Goal: Transaction & Acquisition: Register for event/course

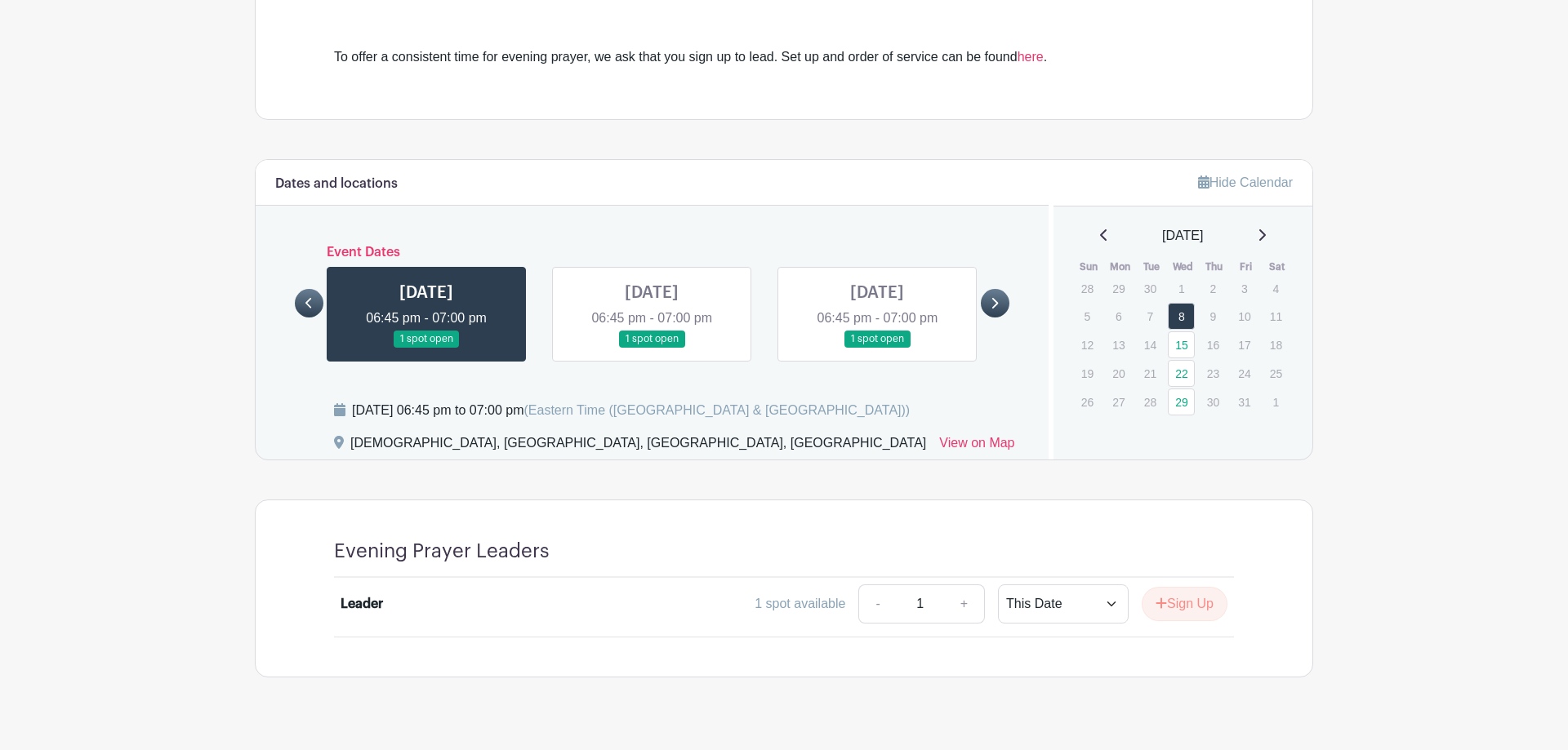
scroll to position [488, 0]
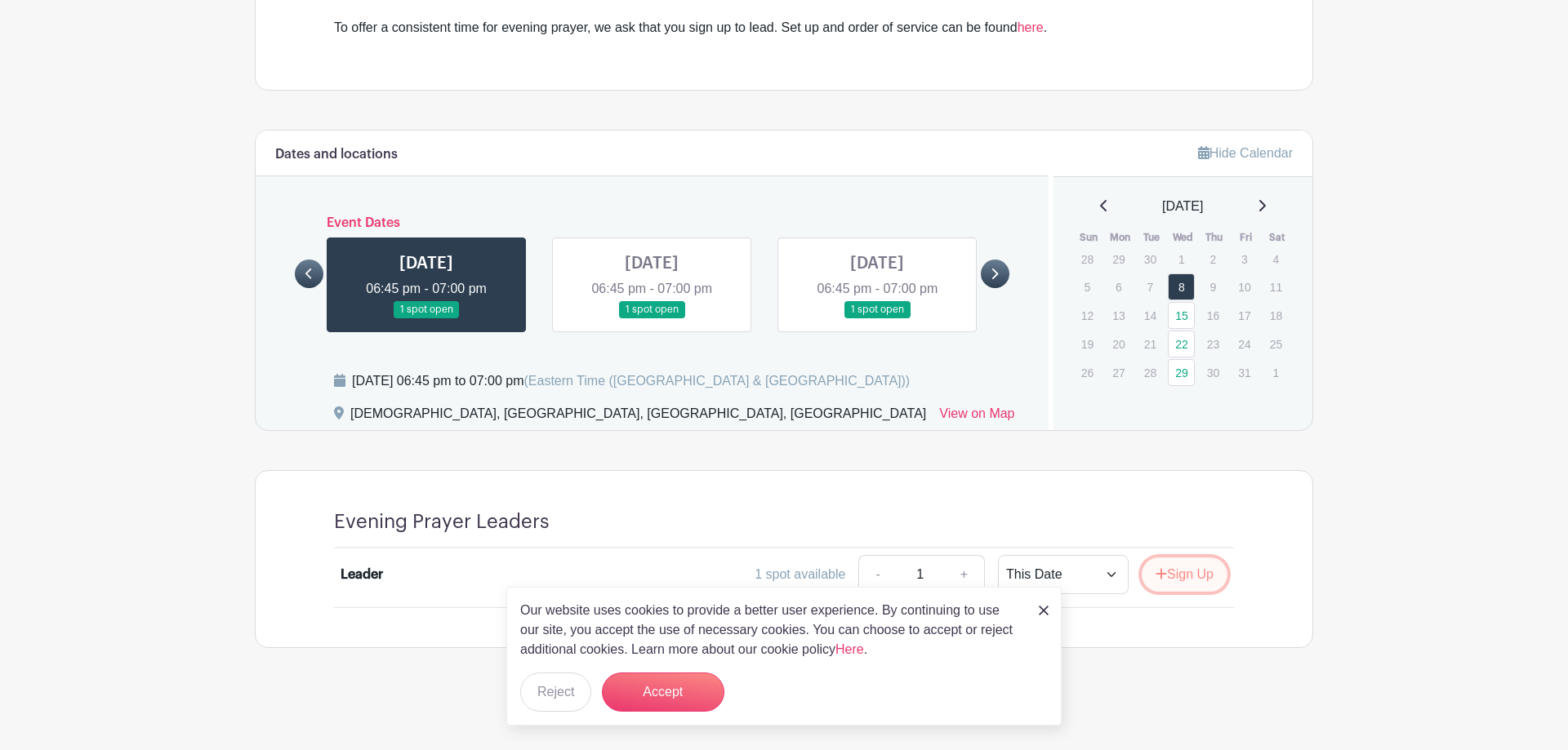
click at [1192, 572] on button "Sign Up" at bounding box center [1185, 575] width 86 height 35
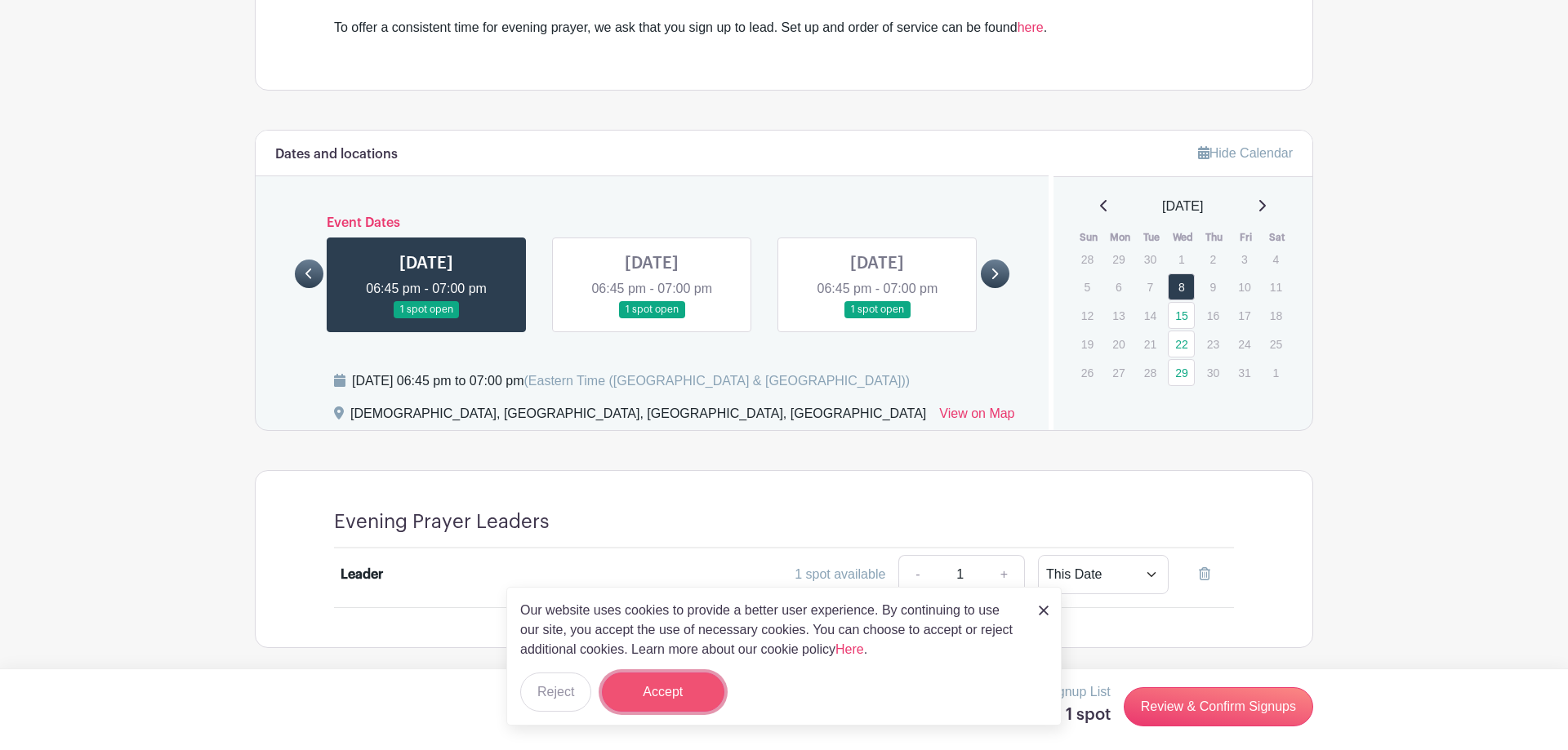
click at [668, 694] on button "Accept" at bounding box center [663, 693] width 123 height 39
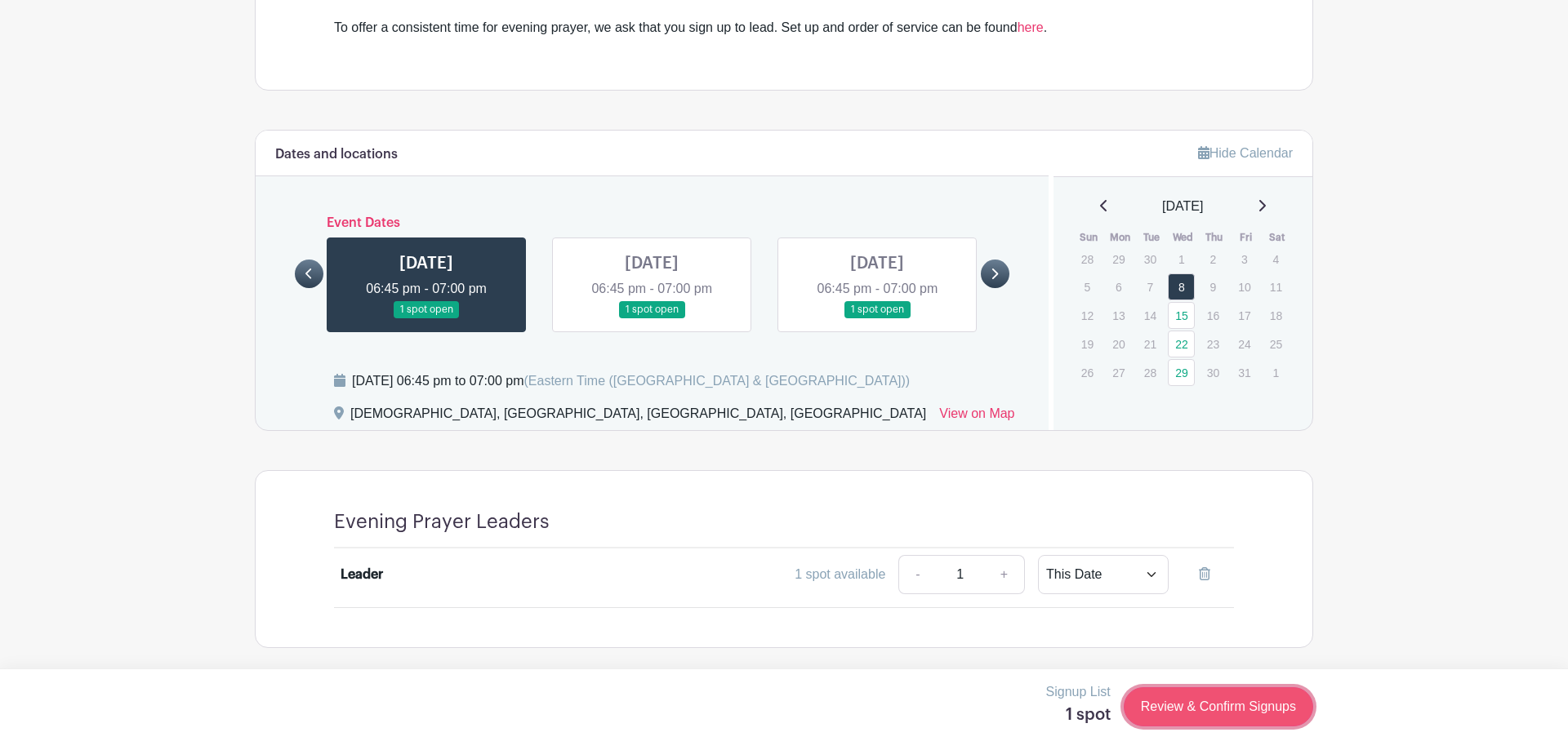
click at [1263, 702] on link "Review & Confirm Signups" at bounding box center [1219, 707] width 189 height 39
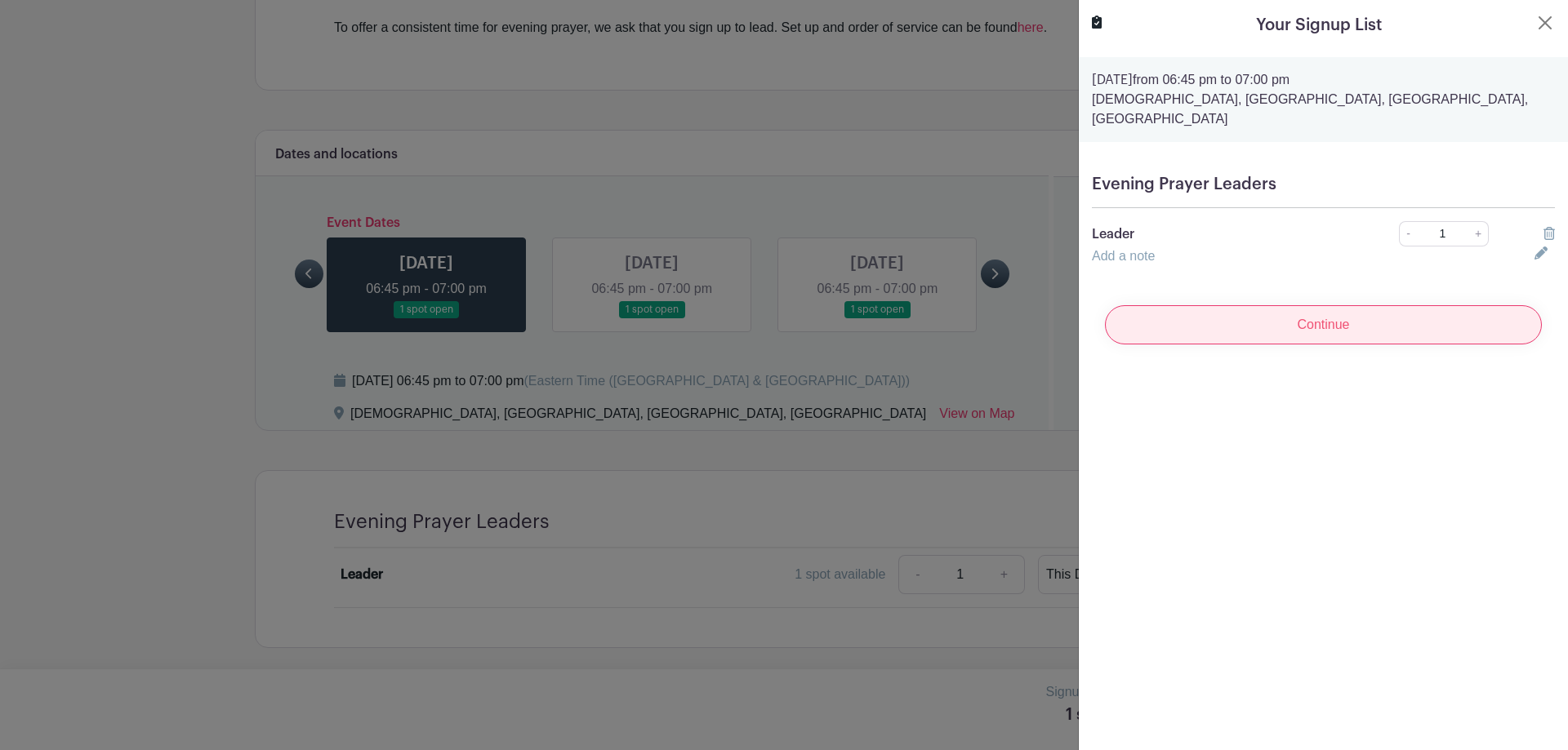
click at [1325, 309] on input "Continue" at bounding box center [1324, 325] width 437 height 39
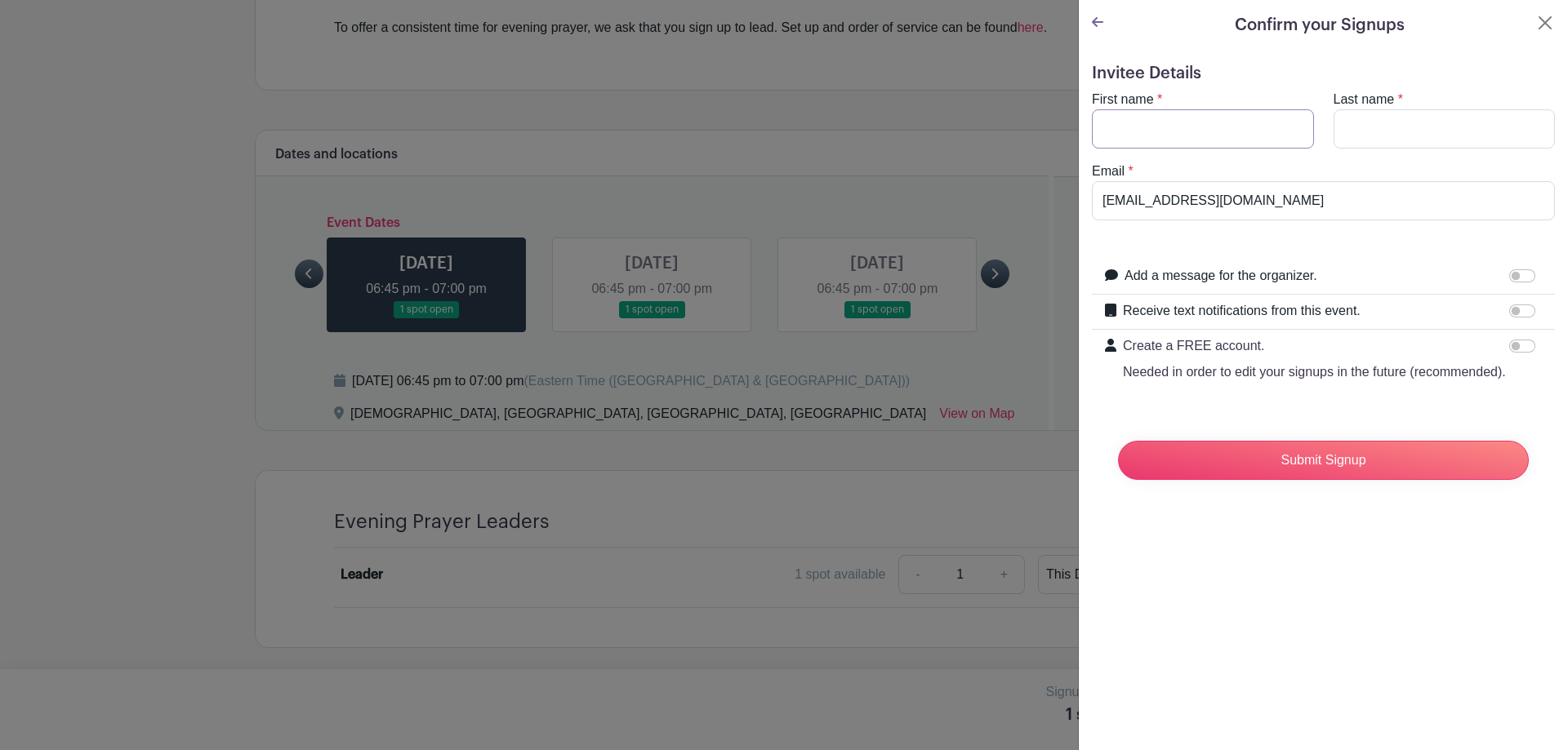
click at [1139, 136] on input "First name" at bounding box center [1203, 129] width 222 height 39
type input "[PERSON_NAME]"
click at [1284, 464] on input "Submit Signup" at bounding box center [1324, 461] width 411 height 39
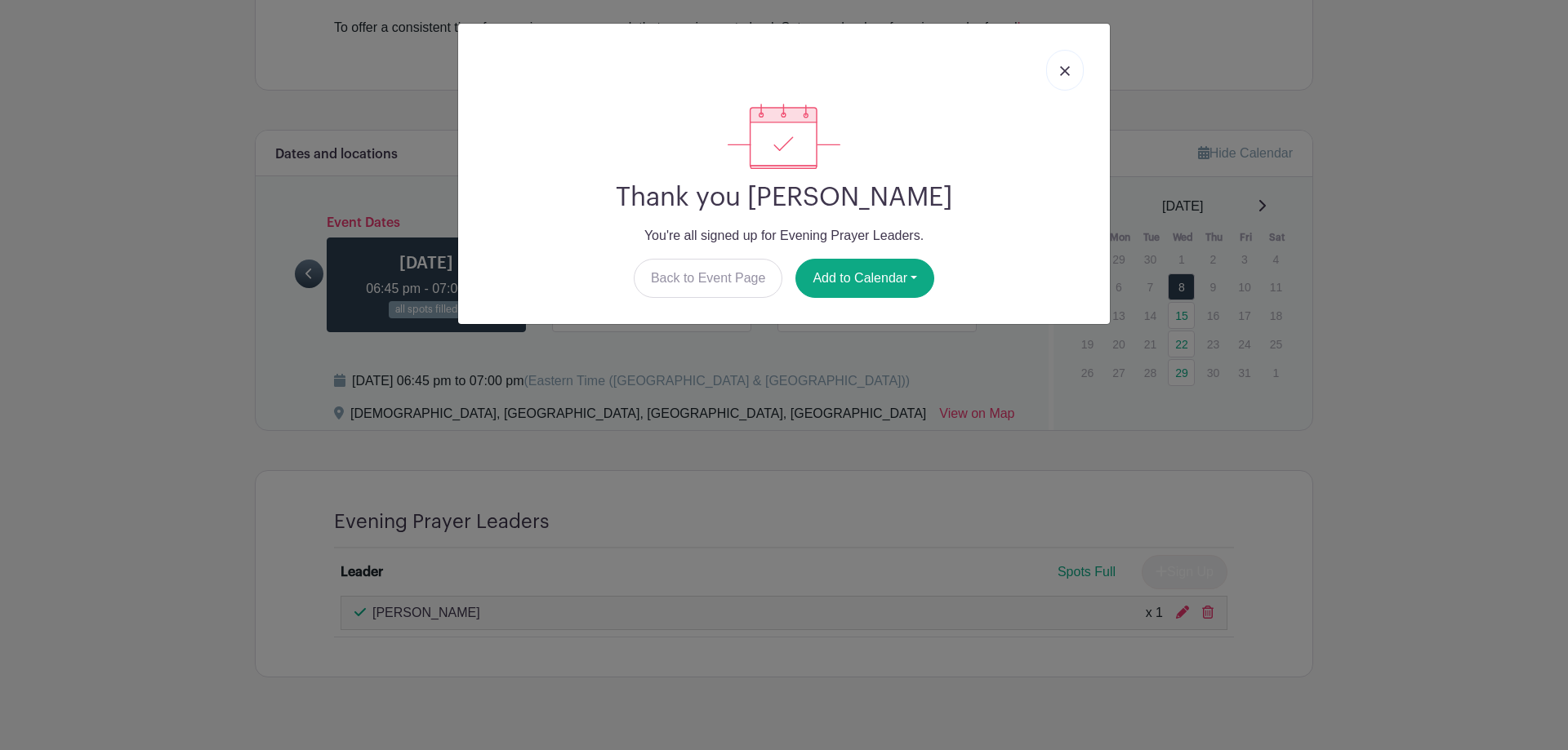
click at [1065, 68] on img at bounding box center [1065, 71] width 9 height 9
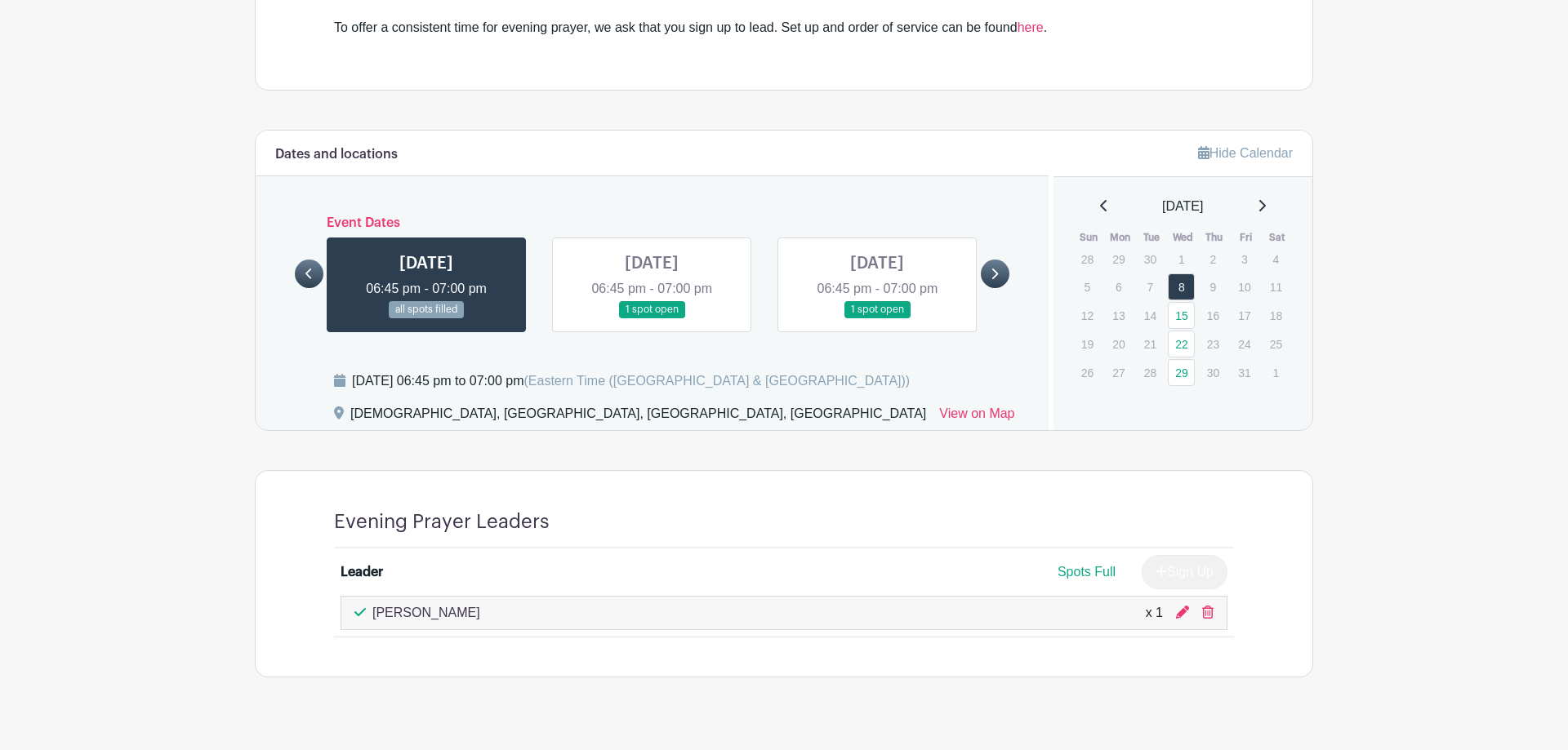
scroll to position [145, 0]
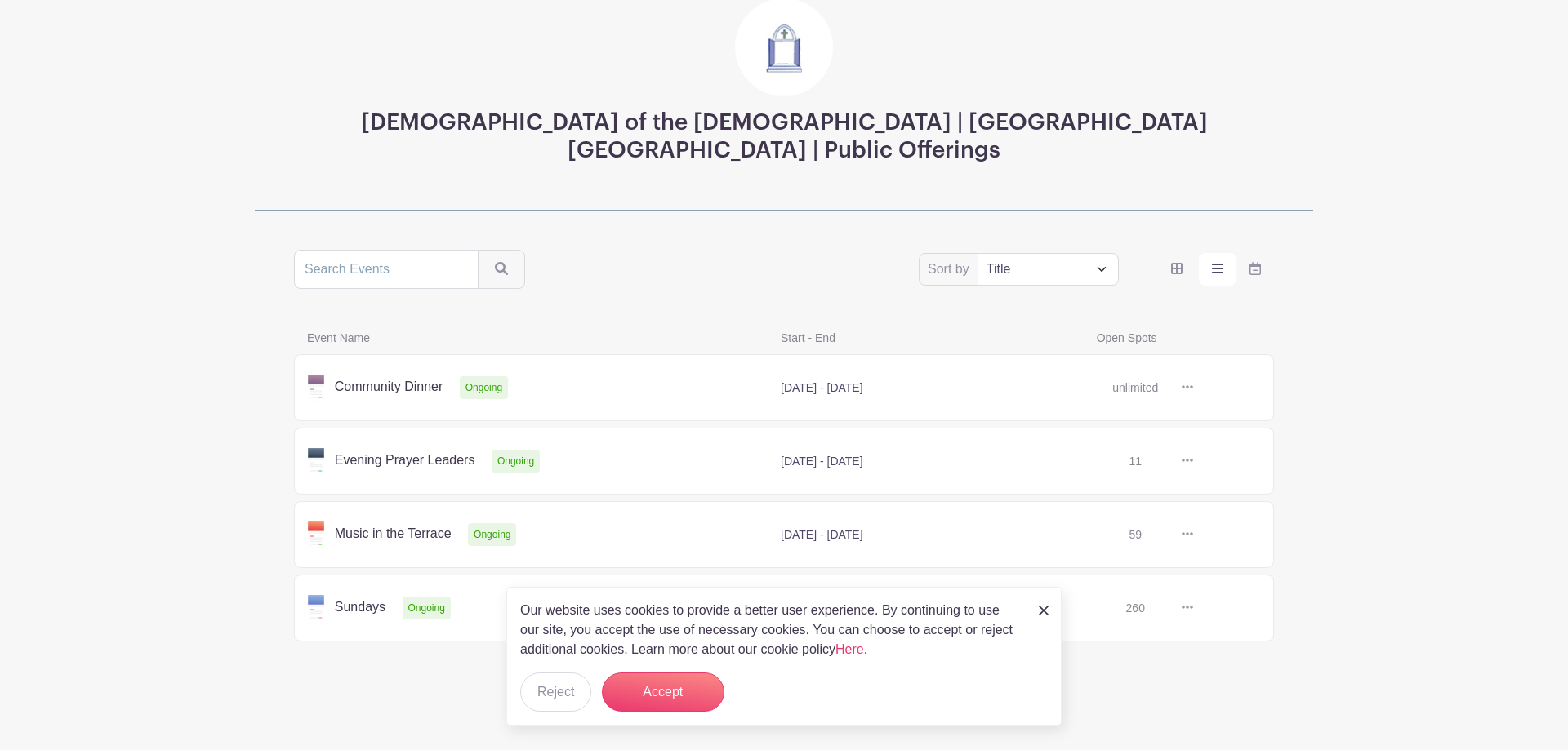
click at [1193, 609] on link at bounding box center [1193, 609] width 0 height 0
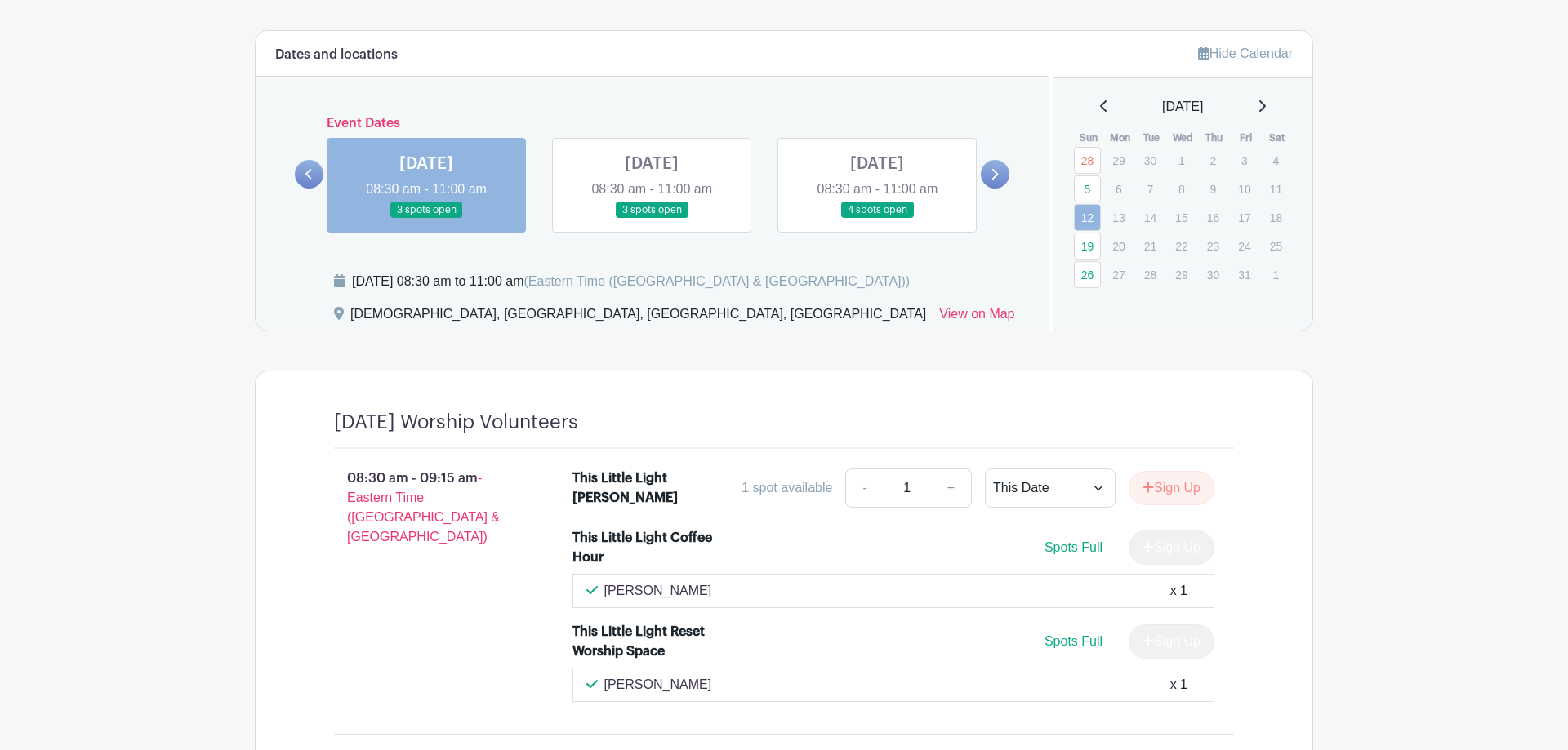
click at [167, 419] on main "Log In Sign Up for Free [DEMOGRAPHIC_DATA] | [GEOGRAPHIC_DATA] | Public Offerin…" at bounding box center [784, 299] width 1568 height 1947
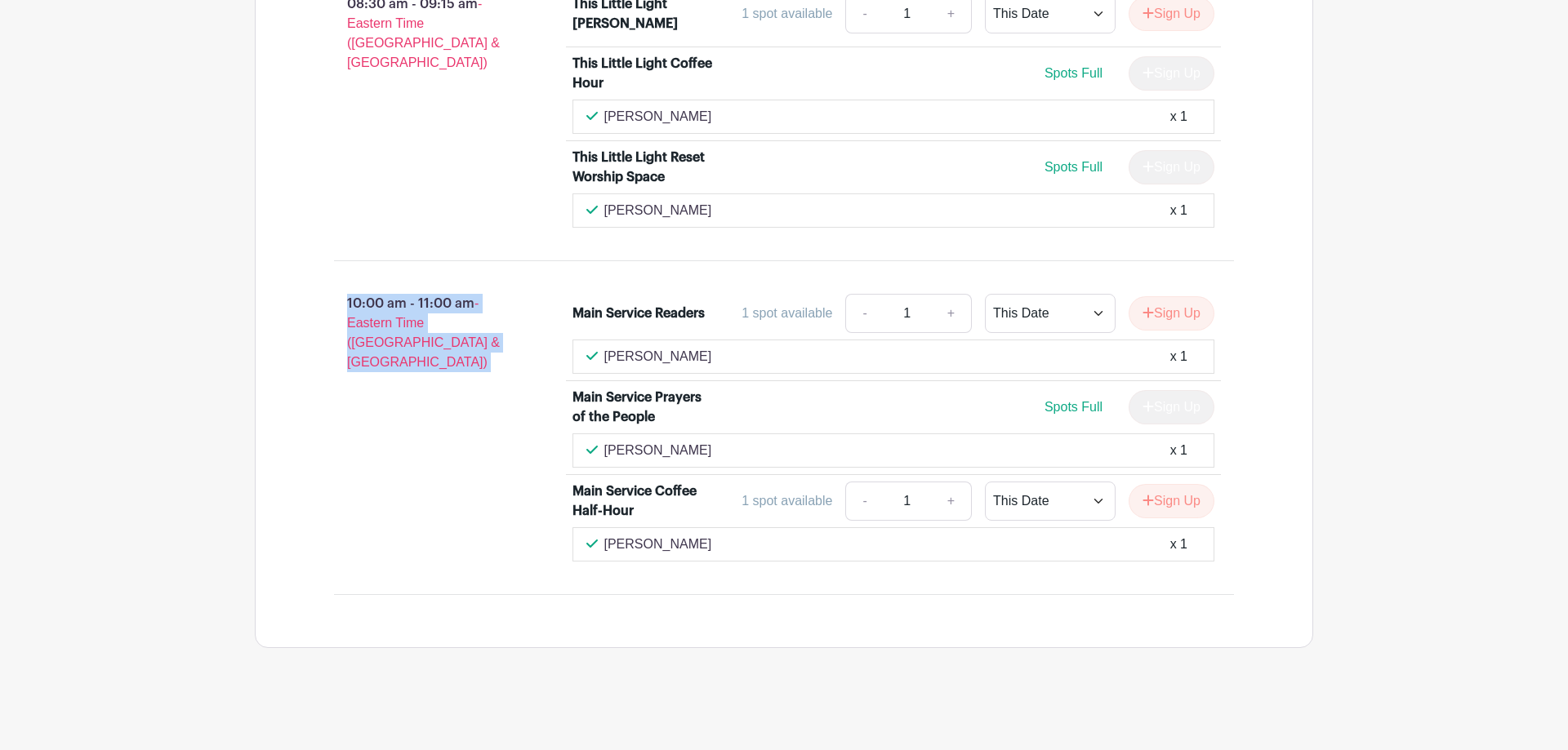
scroll to position [1149, 0]
click at [377, 421] on div "10:00 am - 11:00 am - Eastern Time ([GEOGRAPHIC_DATA] & [GEOGRAPHIC_DATA])" at bounding box center [427, 428] width 239 height 281
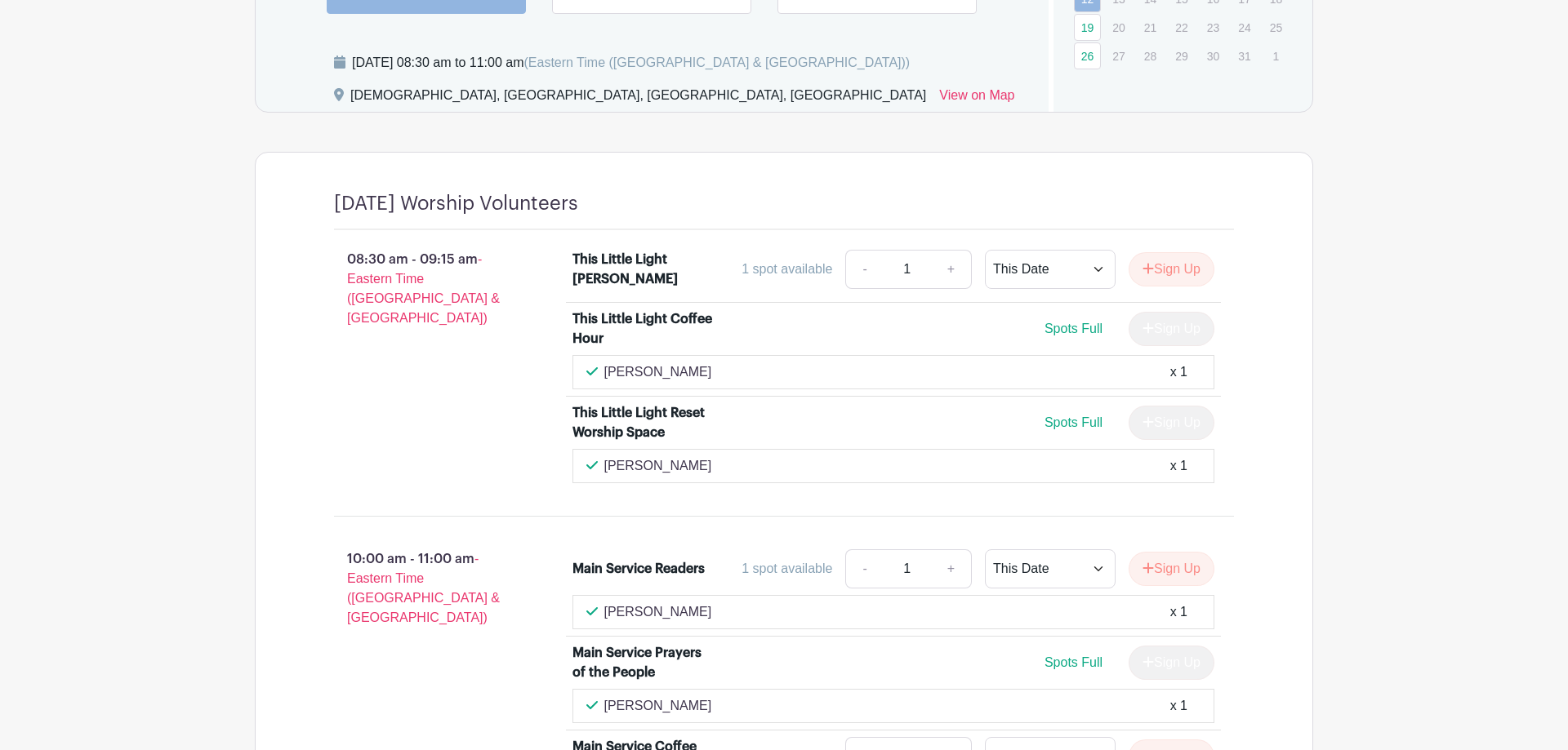
scroll to position [982, 0]
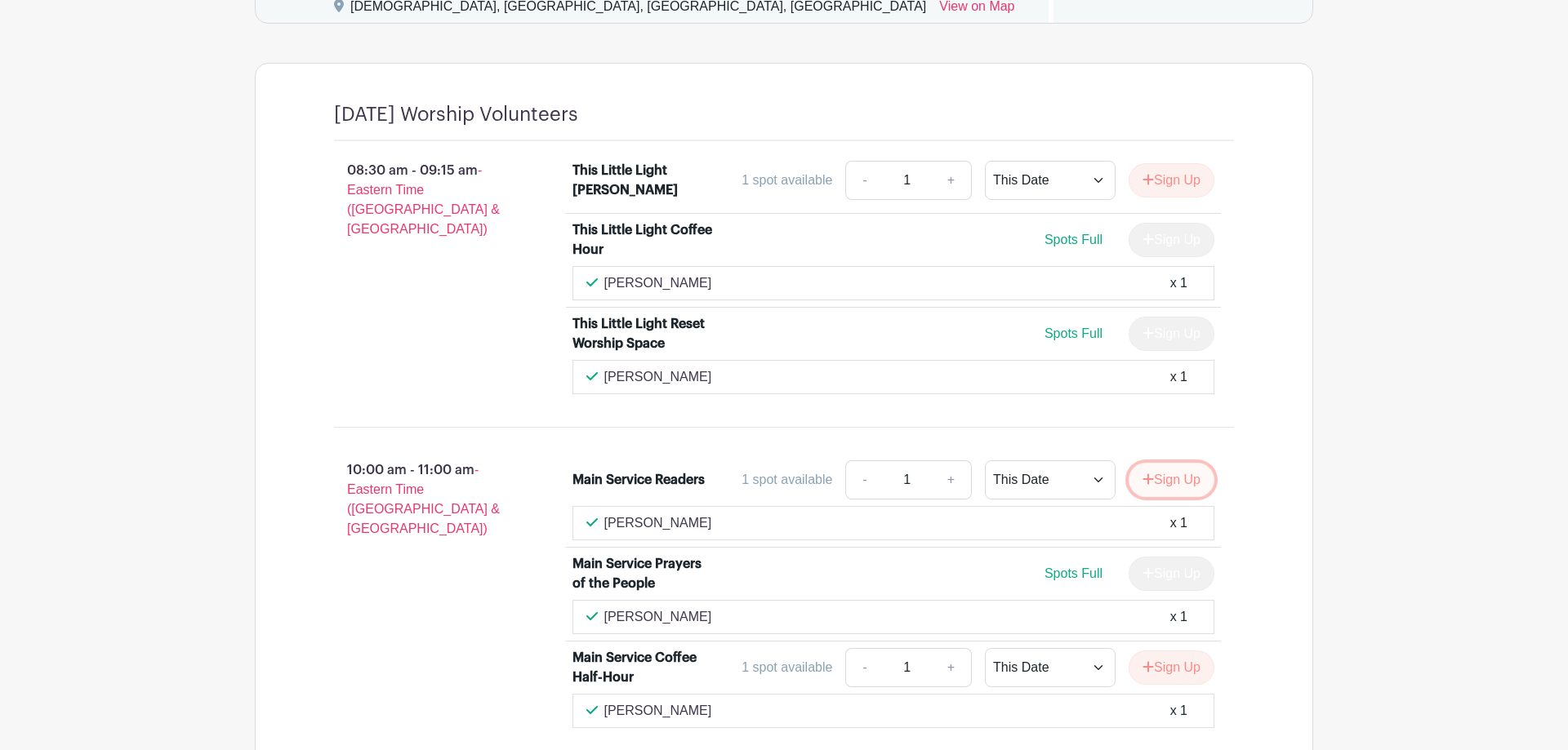
click at [1164, 476] on button "Sign Up" at bounding box center [1172, 479] width 86 height 35
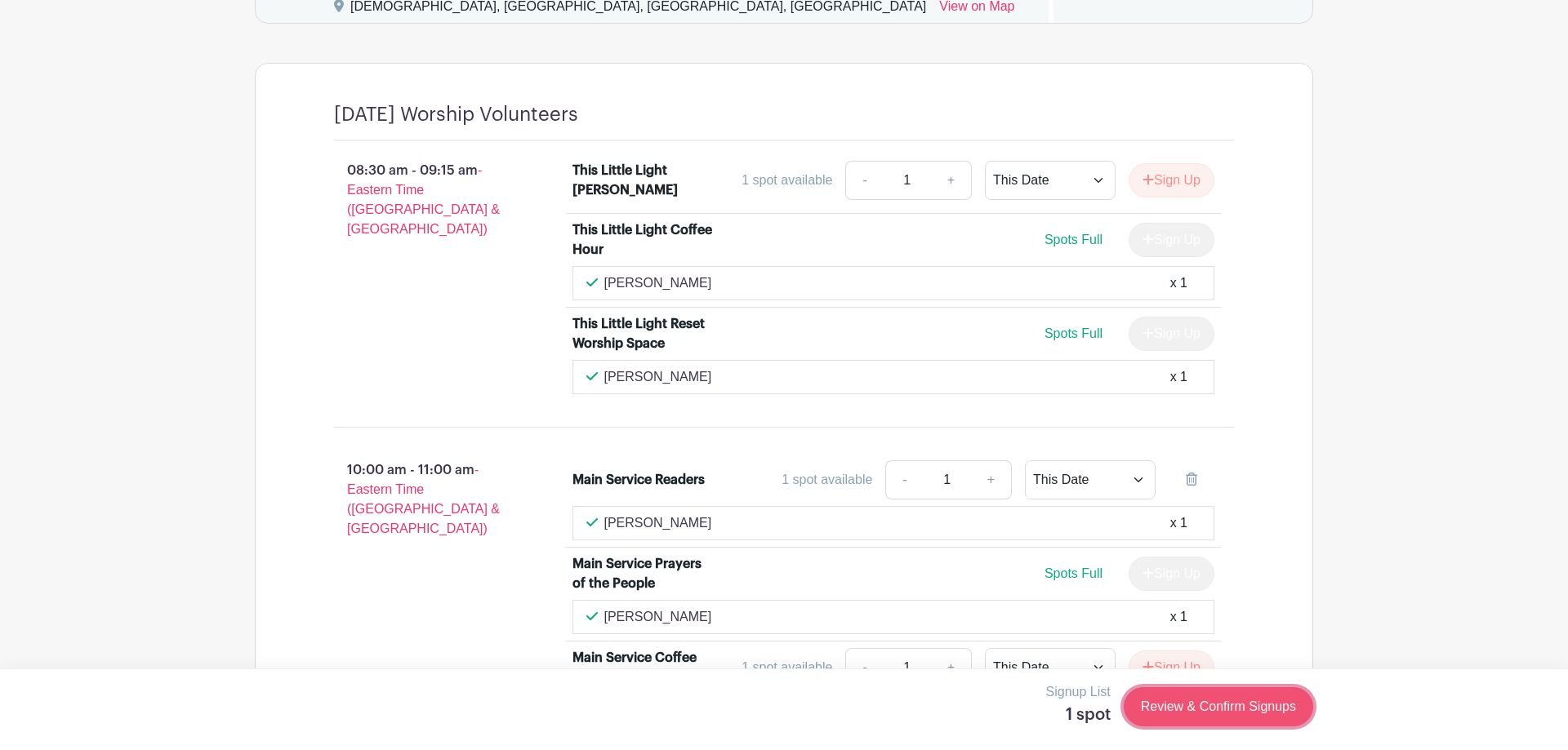
click at [1222, 709] on link "Review & Confirm Signups" at bounding box center [1219, 707] width 189 height 39
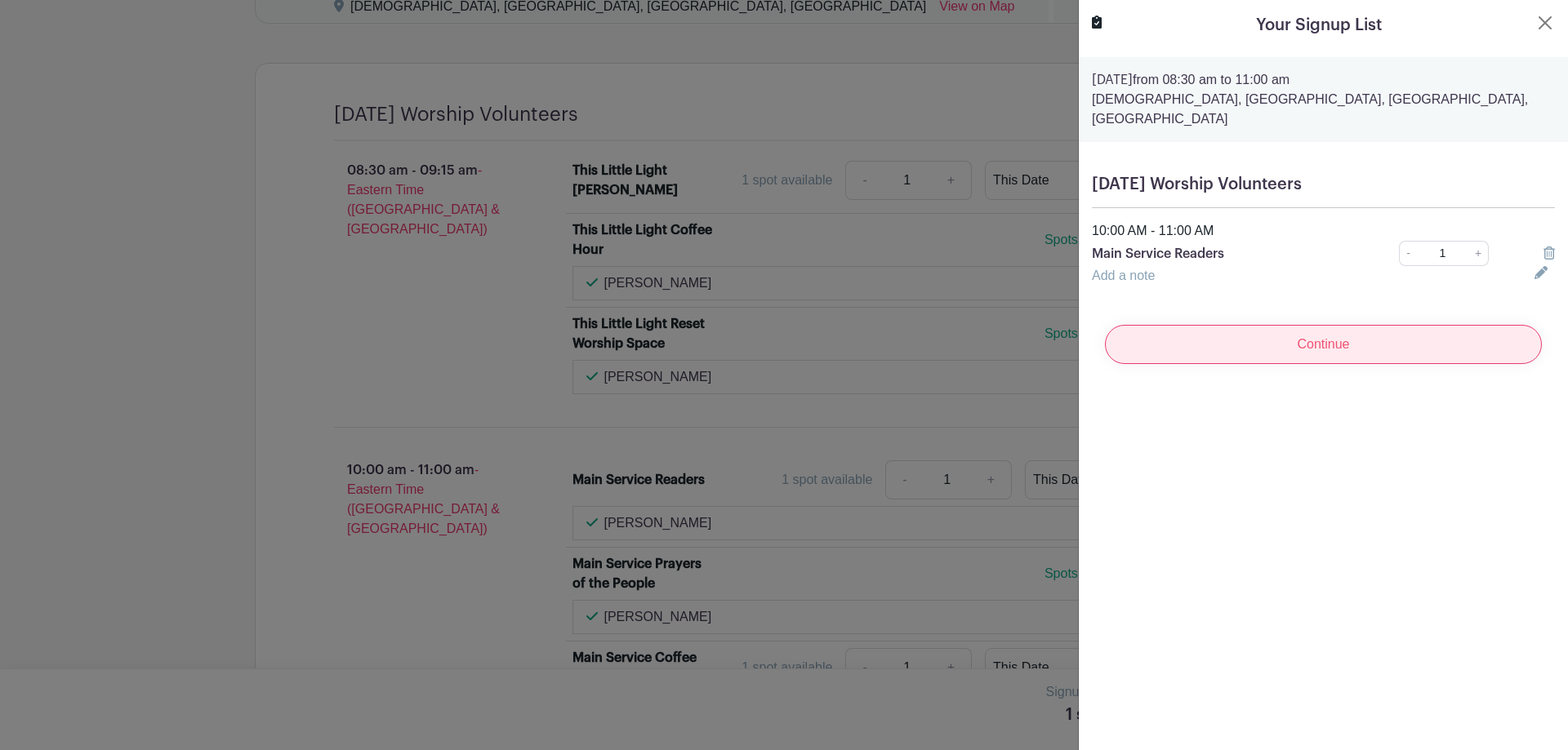
click at [1276, 326] on input "Continue" at bounding box center [1324, 345] width 437 height 39
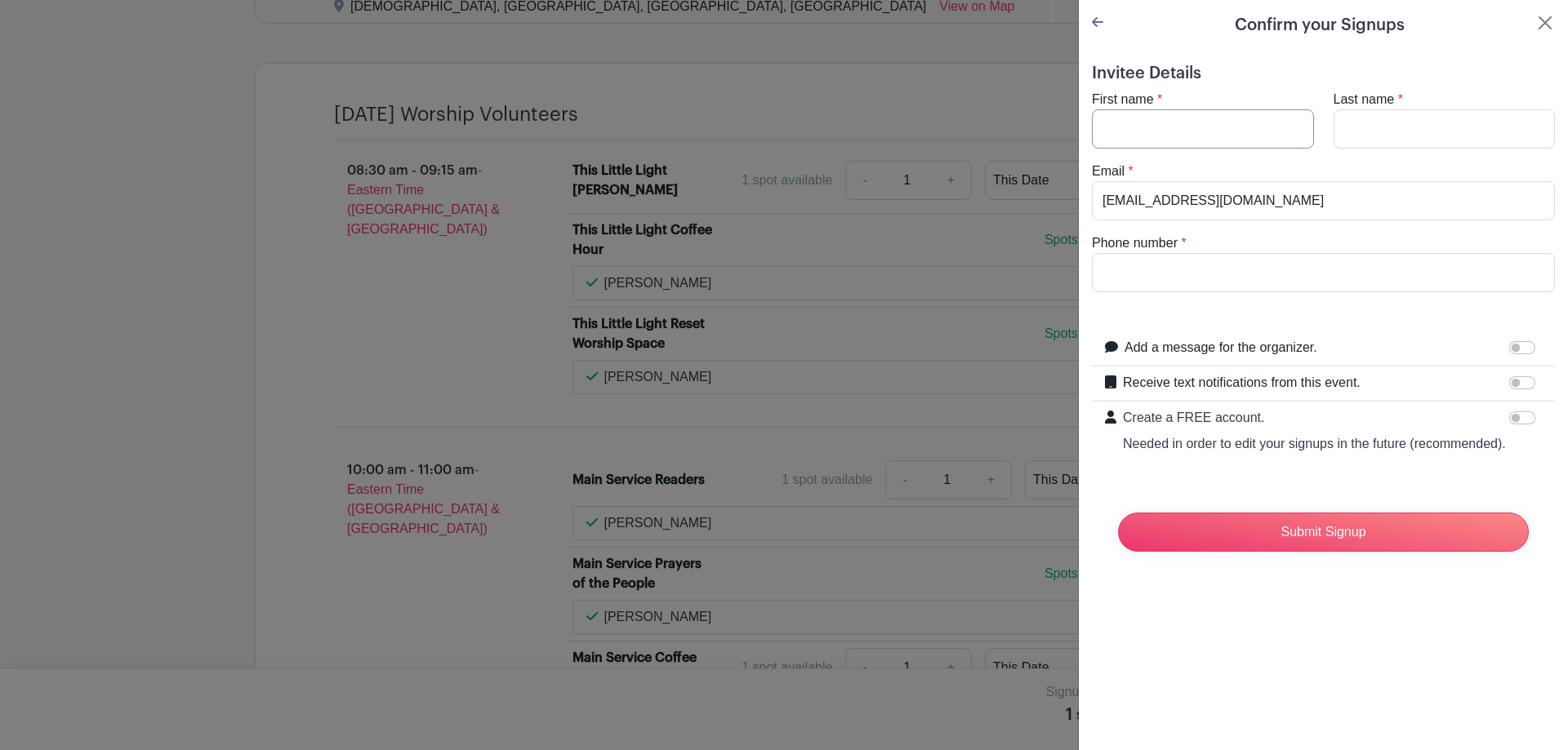
click at [1120, 133] on input "First name" at bounding box center [1203, 129] width 222 height 39
type input "[PERSON_NAME]"
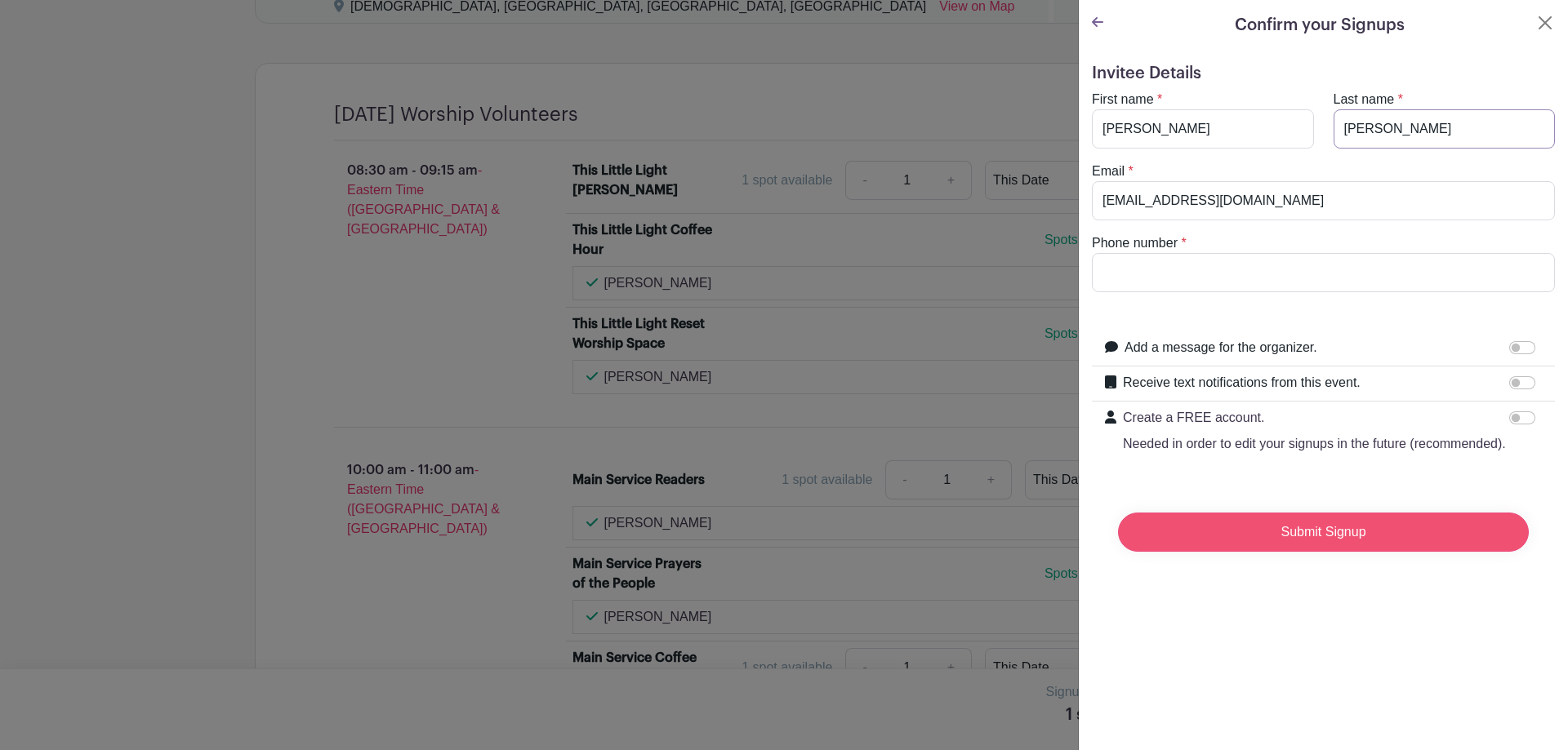
type input "[PERSON_NAME]"
click at [1280, 531] on input "Submit Signup" at bounding box center [1324, 533] width 411 height 39
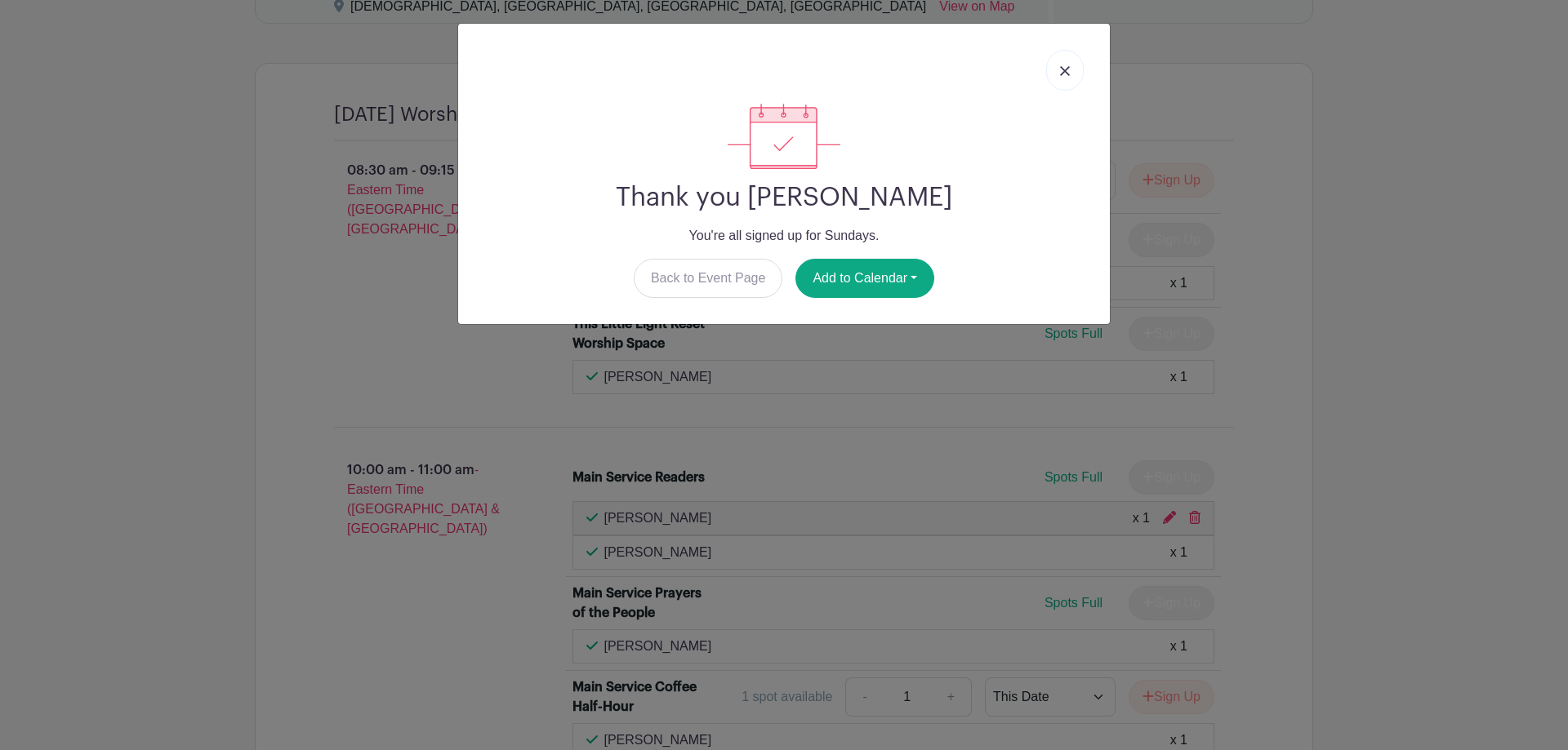
click at [1067, 64] on link at bounding box center [1065, 70] width 37 height 41
